Goal: Task Accomplishment & Management: Manage account settings

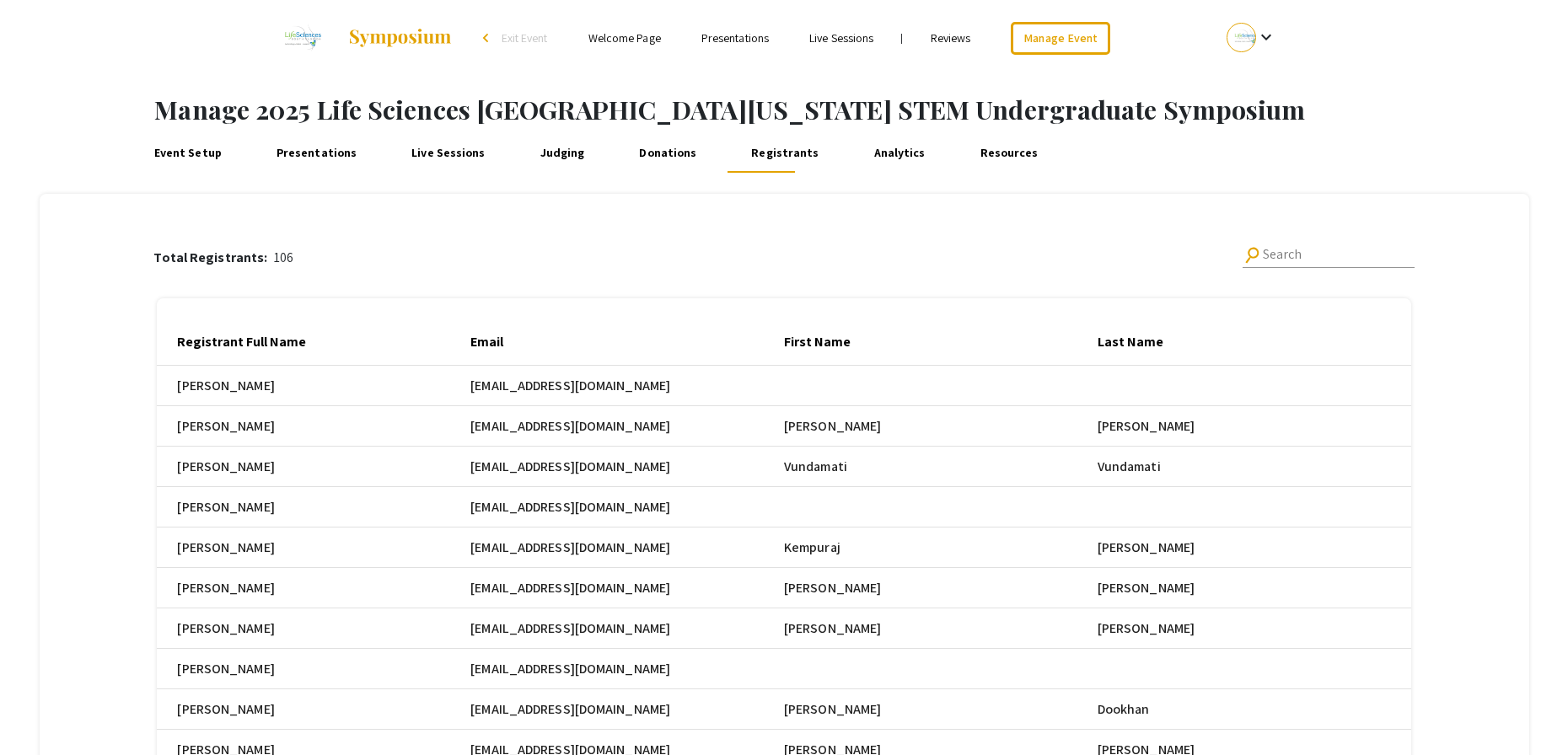
scroll to position [0, 970]
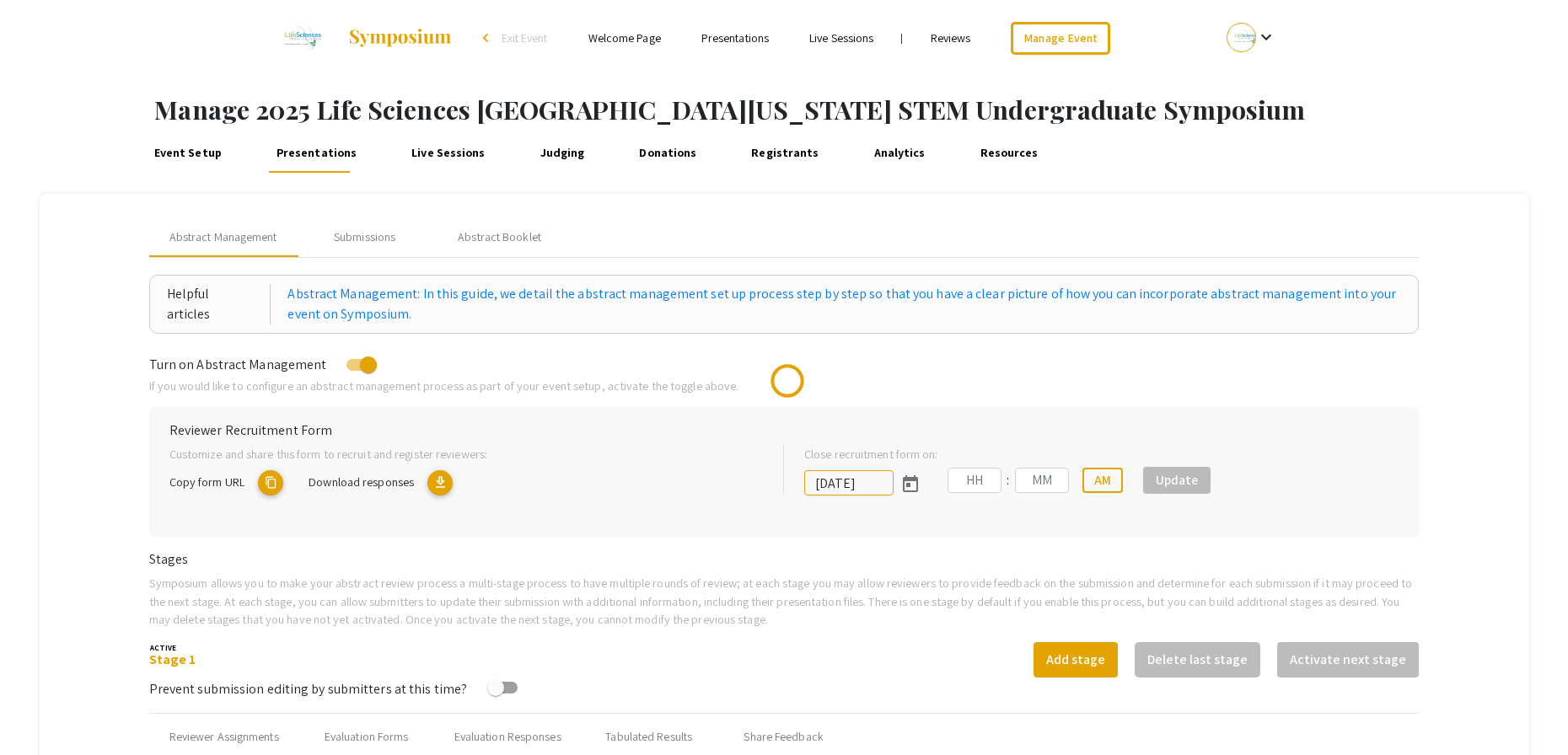
type input "[DATE]"
type input "05"
type input "00"
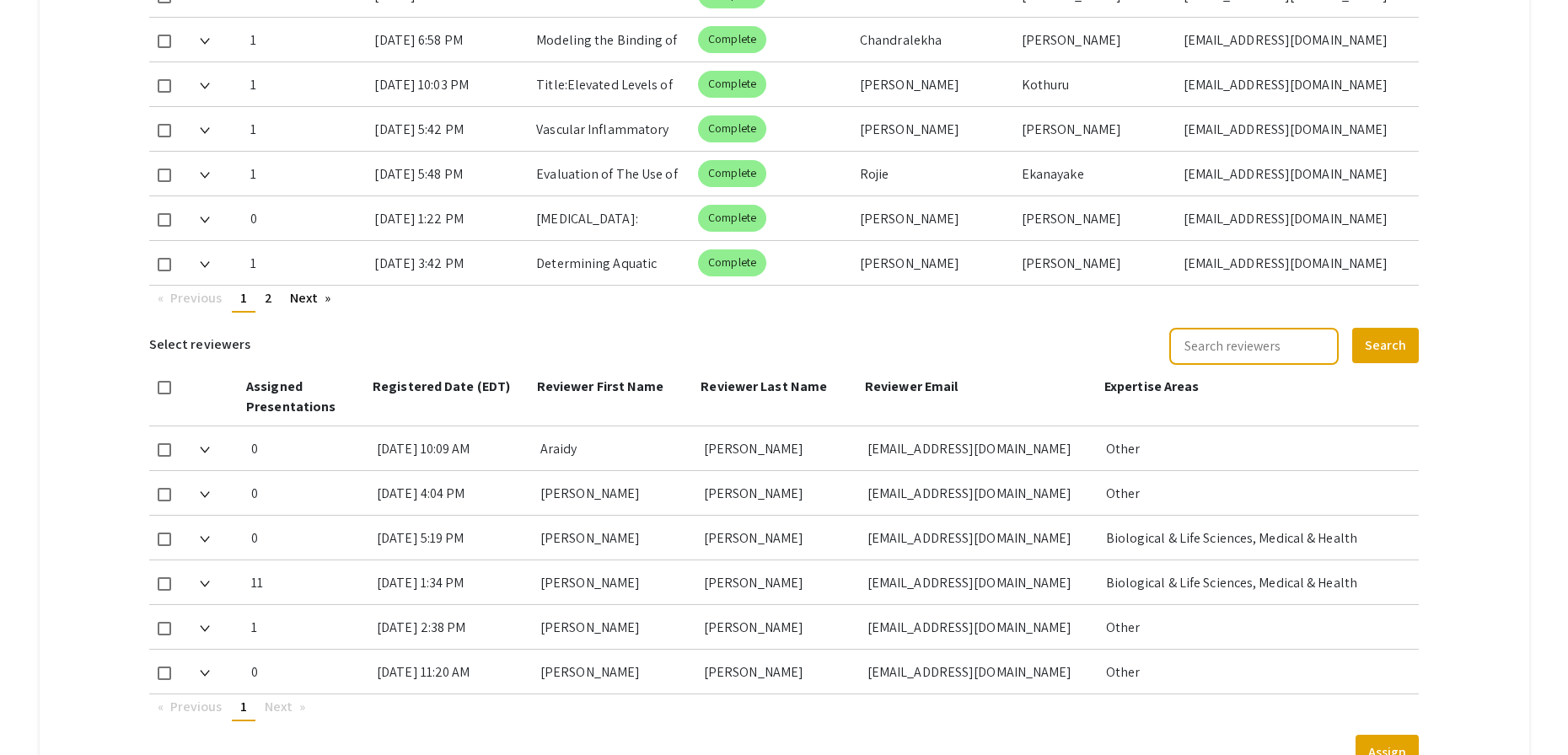
scroll to position [1084, 0]
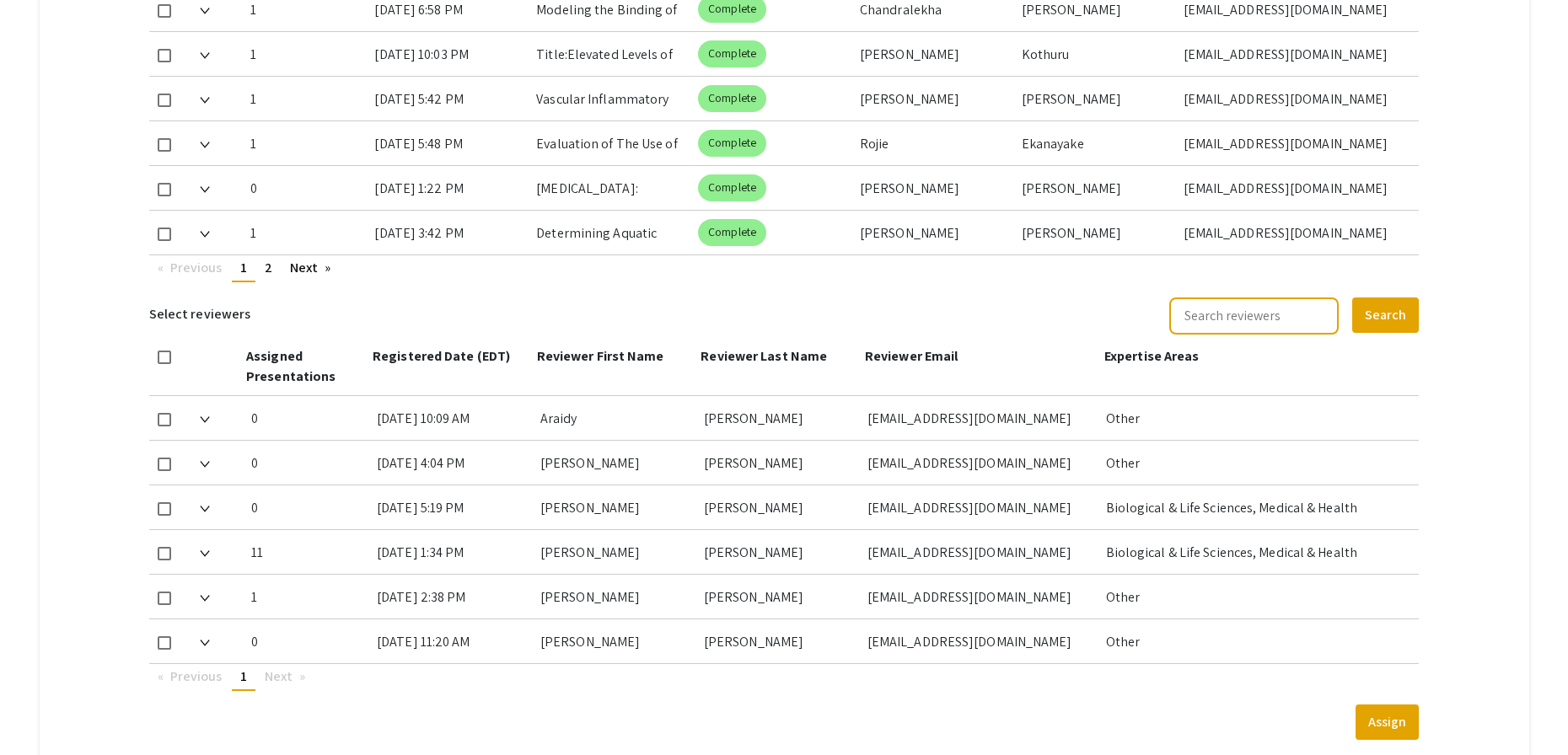
click at [283, 683] on span "Next page" at bounding box center [279, 677] width 28 height 18
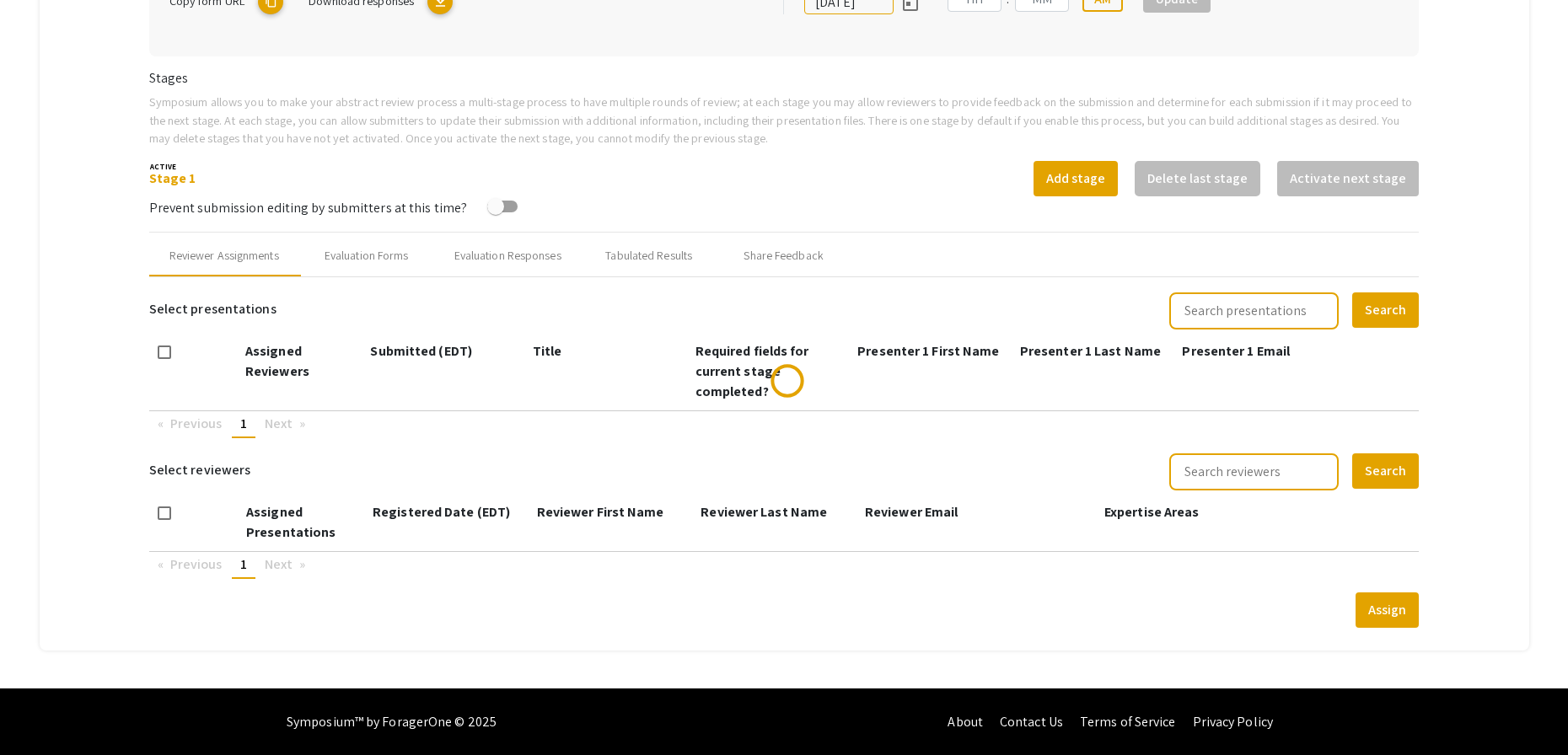
scroll to position [482, 0]
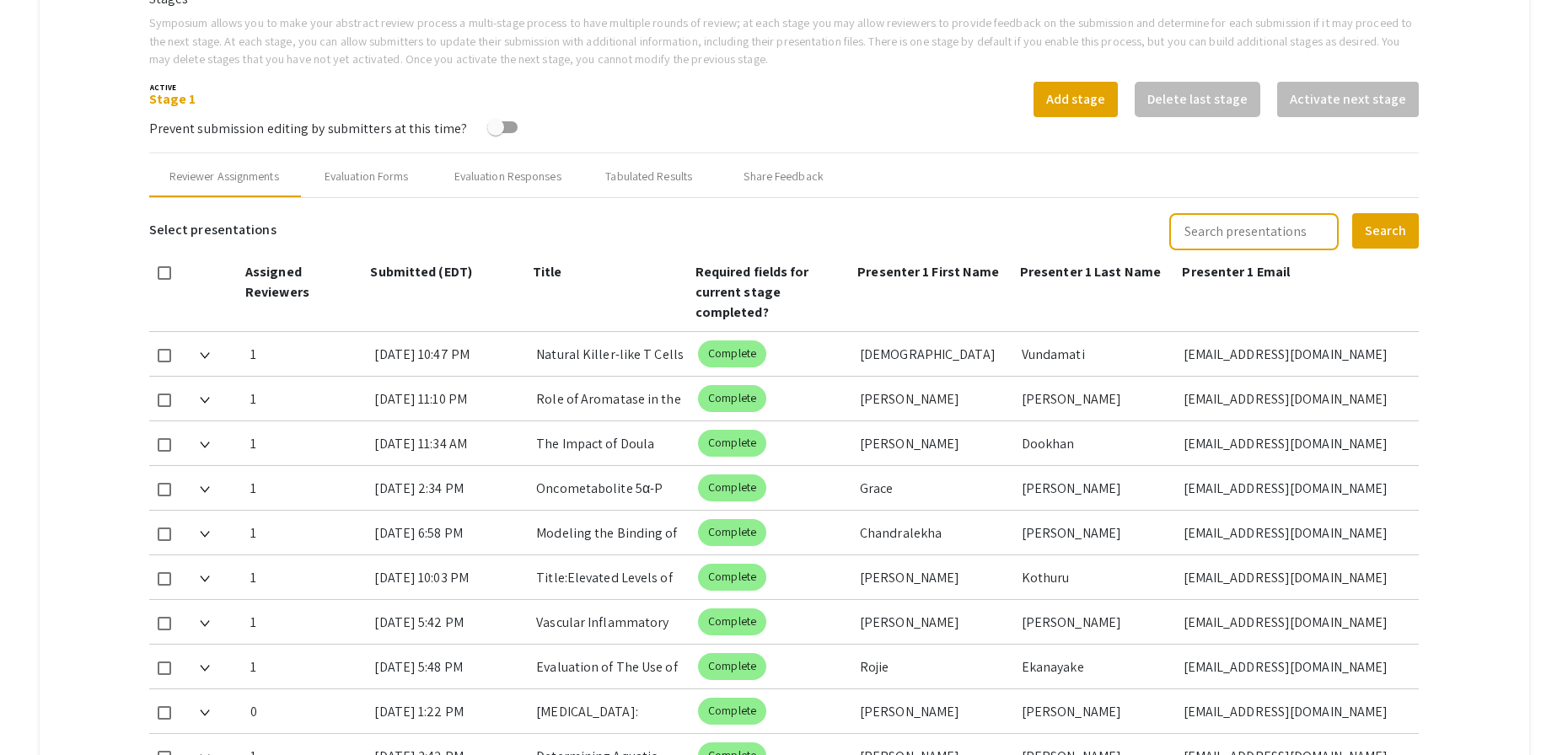
type input "[DATE]"
type input "05"
type input "00"
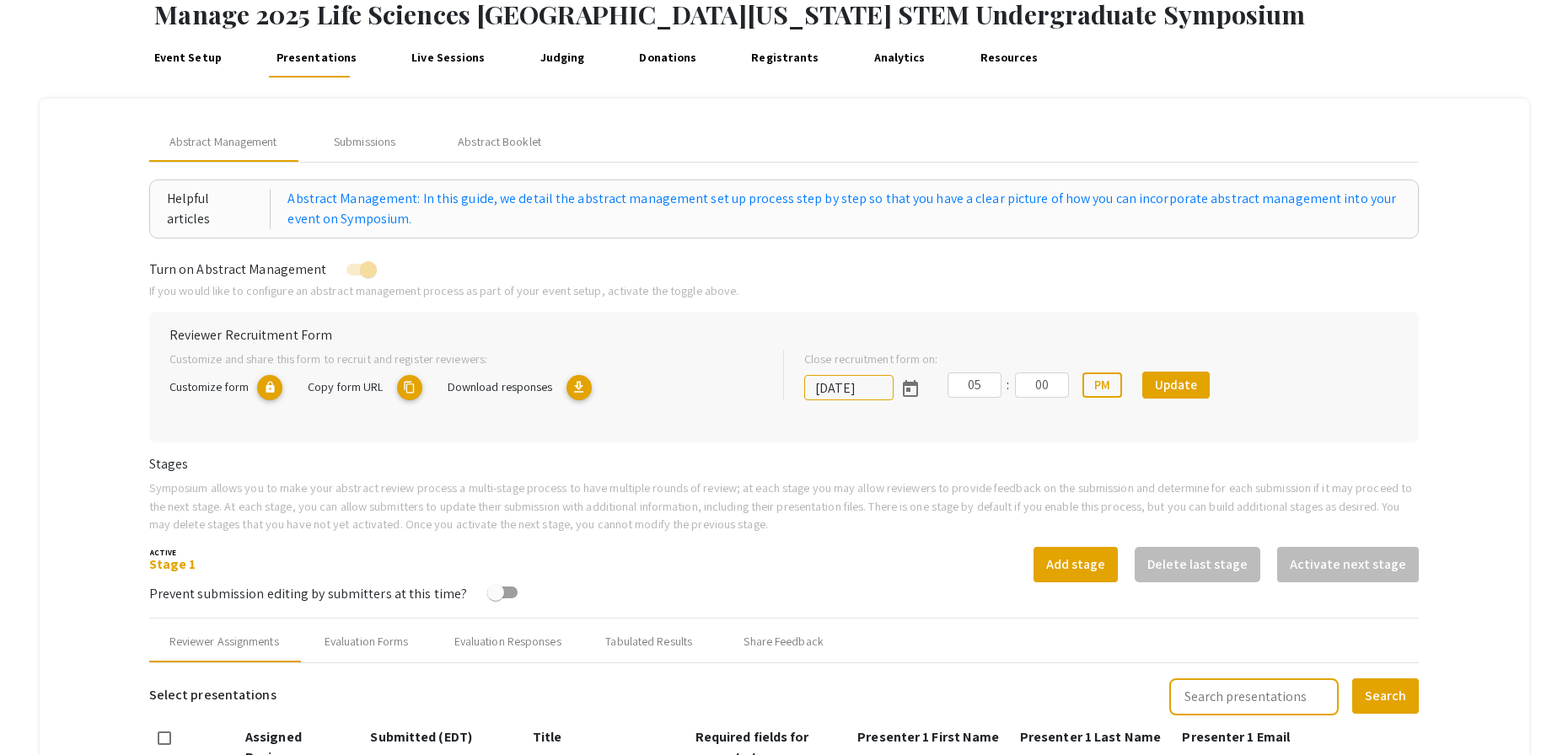
scroll to position [43, 0]
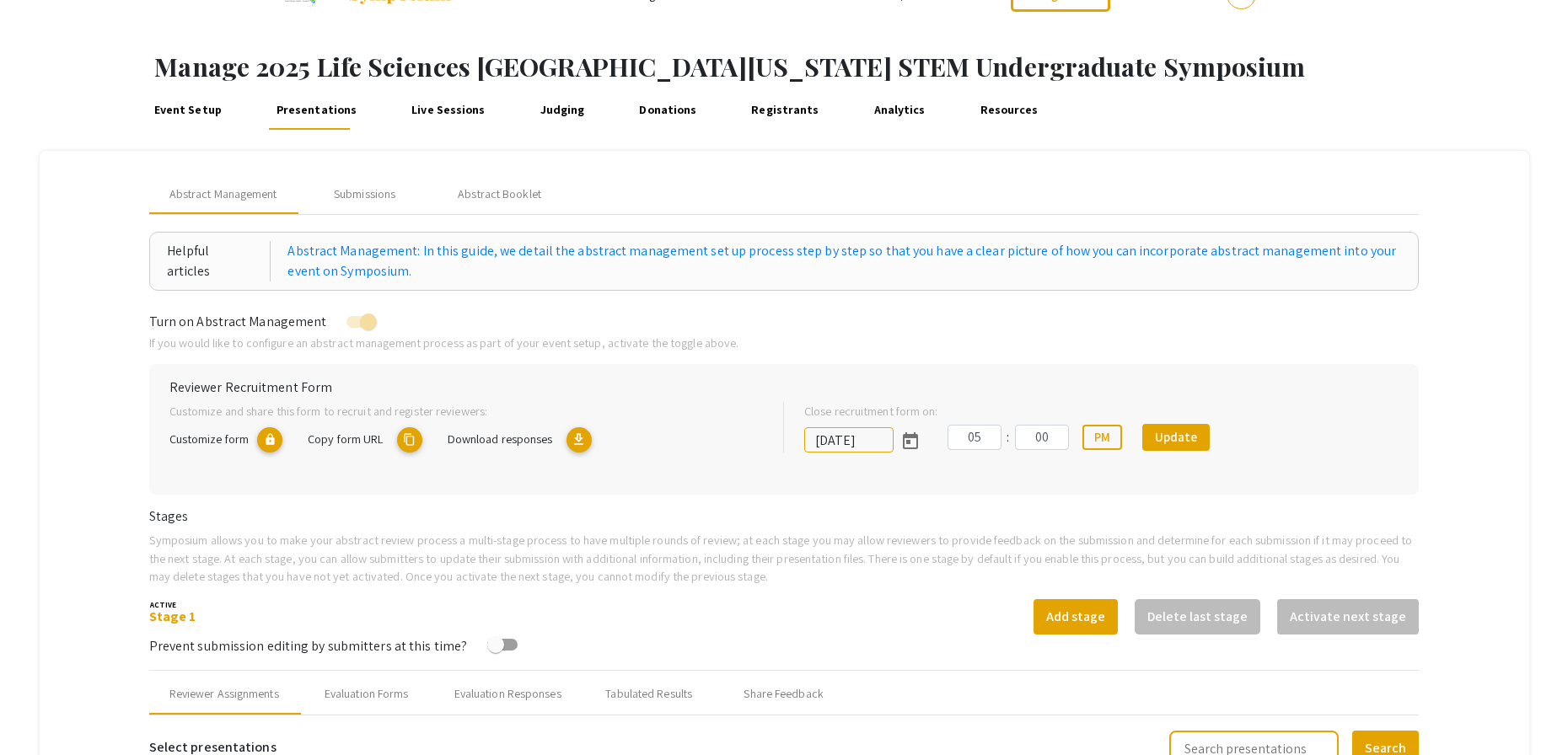
click at [414, 437] on mat-icon "content_copy" at bounding box center [409, 439] width 25 height 25
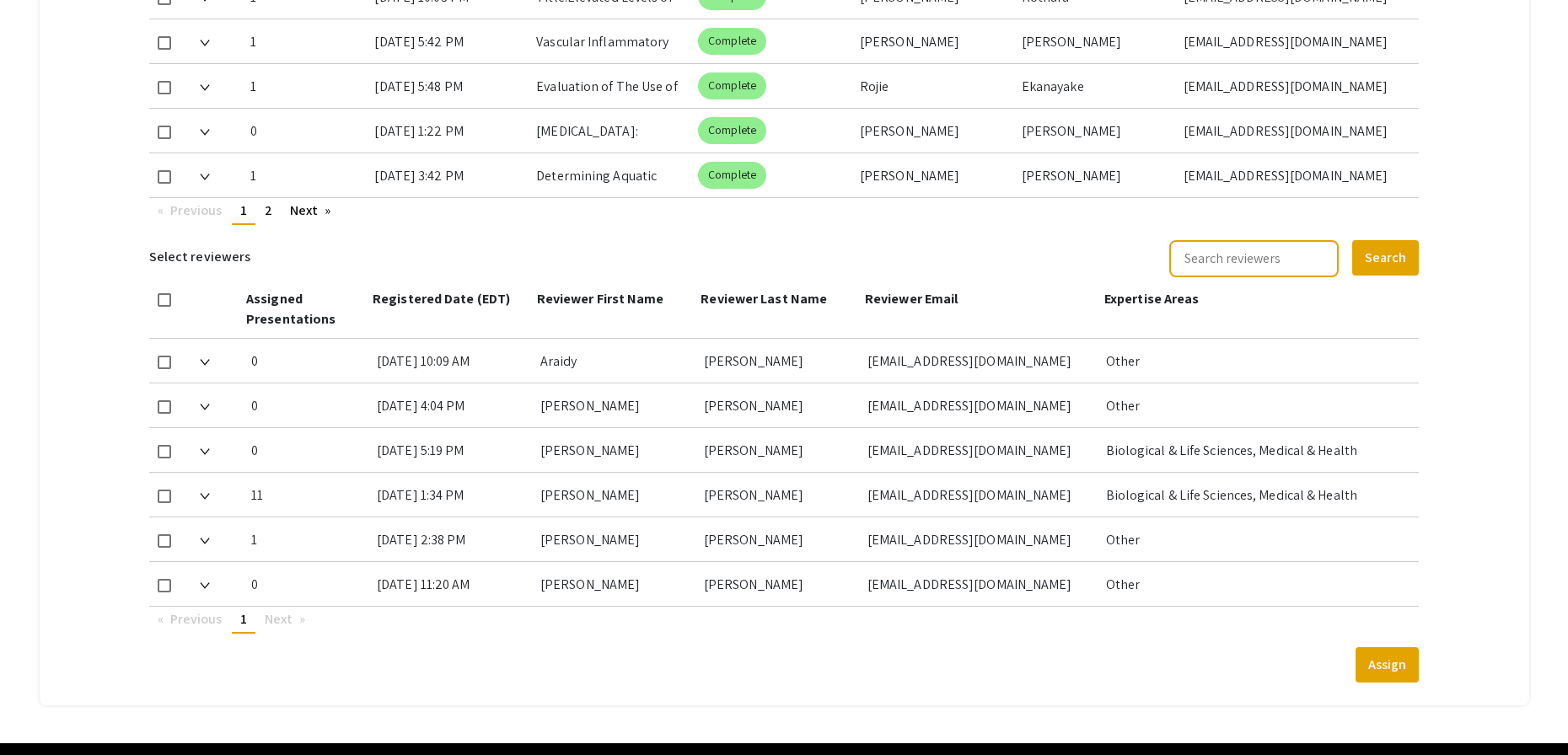
scroll to position [1197, 0]
